Goal: Task Accomplishment & Management: Manage account settings

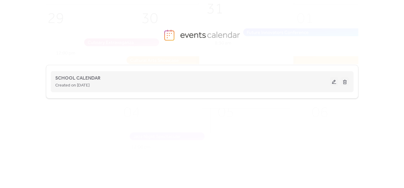
click at [331, 85] on button at bounding box center [334, 81] width 8 height 9
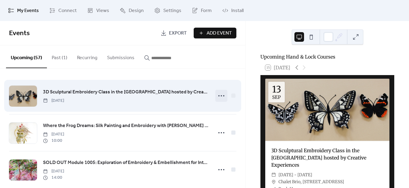
click at [221, 96] on circle at bounding box center [221, 95] width 1 height 1
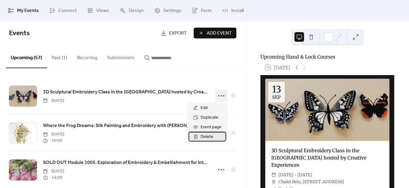
click at [209, 136] on span "Delete" at bounding box center [206, 136] width 13 height 7
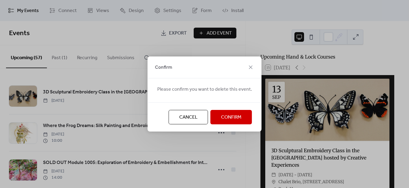
click at [218, 116] on button "Confirm" at bounding box center [230, 117] width 41 height 14
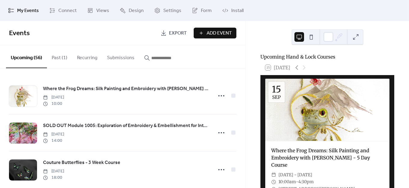
click at [53, 58] on button "Past (1)" at bounding box center [59, 56] width 25 height 22
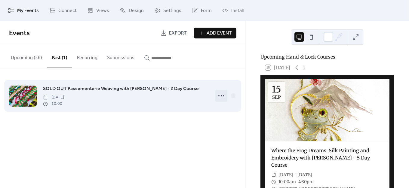
click at [219, 96] on icon at bounding box center [221, 96] width 10 height 10
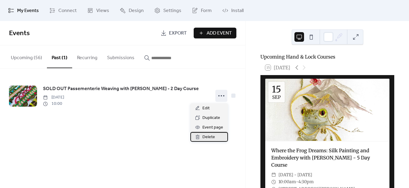
click at [213, 137] on span "Delete" at bounding box center [208, 137] width 13 height 7
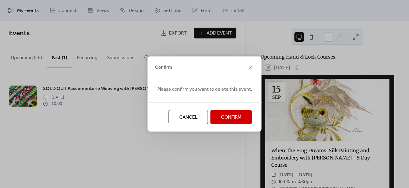
click at [245, 119] on button "Confirm" at bounding box center [230, 117] width 41 height 14
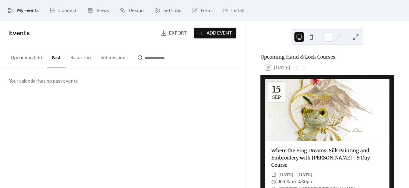
click at [26, 61] on button "Upcoming (56)" at bounding box center [26, 56] width 41 height 22
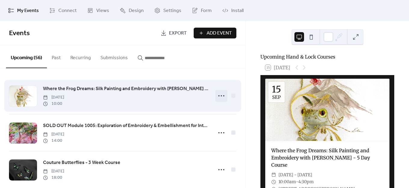
click at [223, 97] on icon at bounding box center [221, 96] width 10 height 10
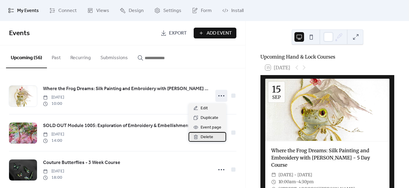
click at [217, 138] on div "Delete" at bounding box center [207, 137] width 38 height 10
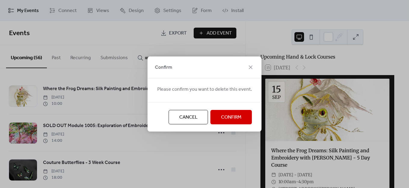
click at [221, 114] on span "Confirm" at bounding box center [231, 117] width 20 height 7
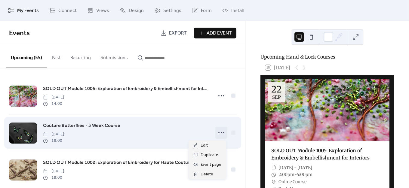
click at [218, 133] on icon at bounding box center [221, 133] width 10 height 10
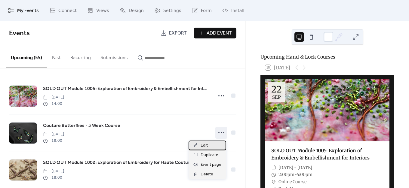
click at [199, 147] on div "Edit" at bounding box center [207, 146] width 38 height 10
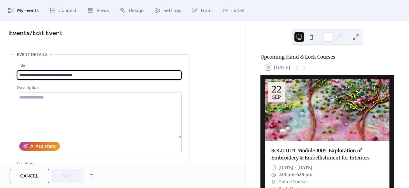
click at [20, 74] on input "**********" at bounding box center [99, 75] width 165 height 10
type input "**********"
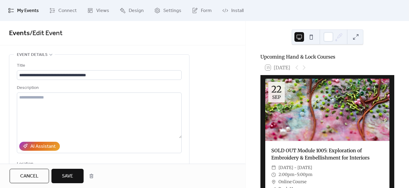
click at [65, 176] on span "Save" at bounding box center [67, 176] width 11 height 7
